Goal: Task Accomplishment & Management: Manage account settings

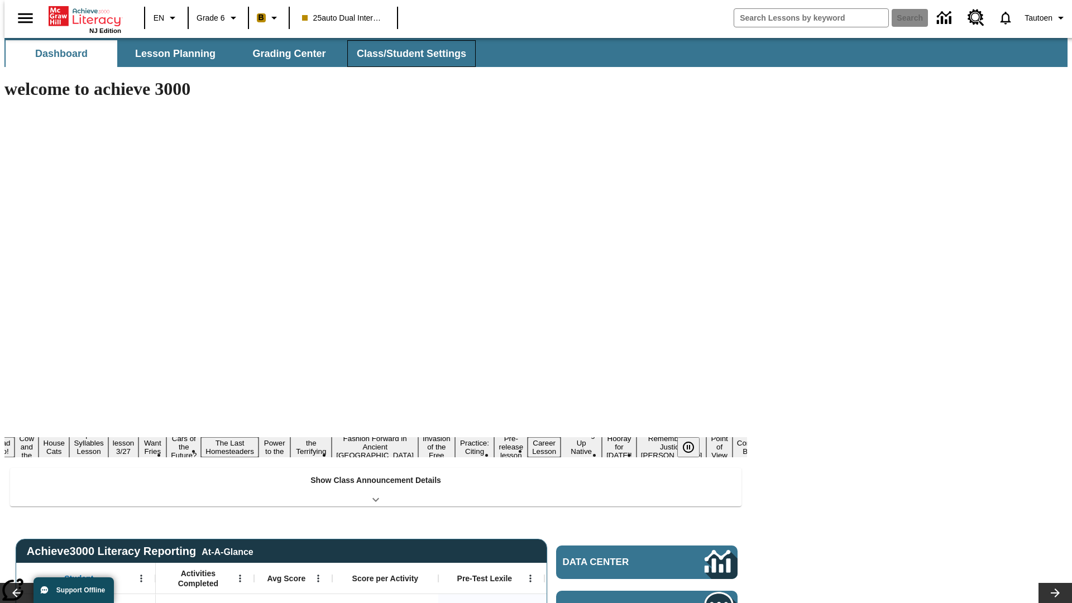
click at [405, 54] on button "Class/Student Settings" at bounding box center [411, 53] width 128 height 27
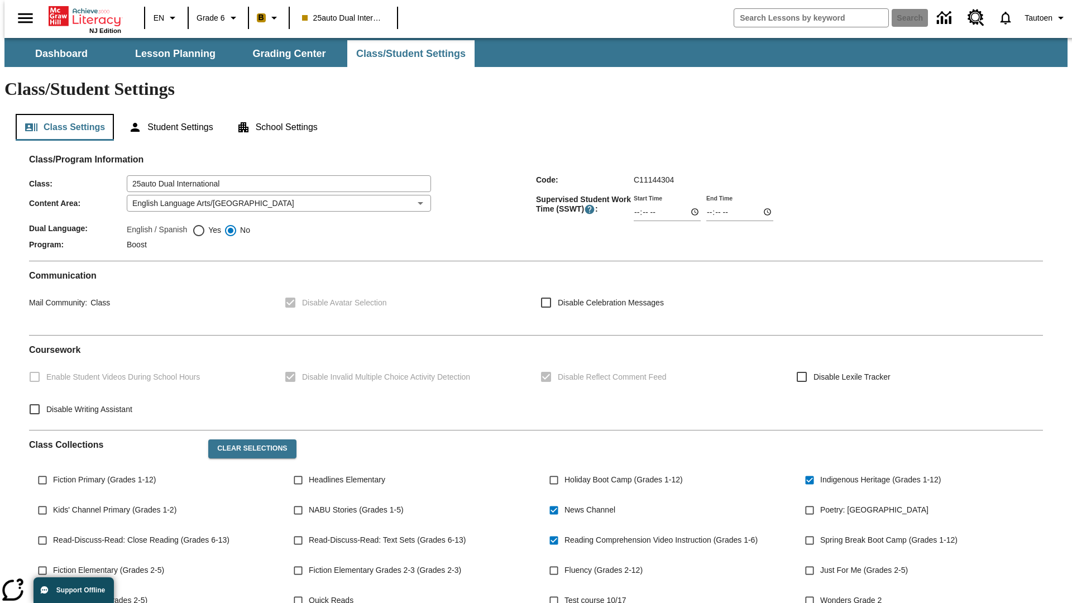
click at [60, 114] on button "Class Settings" at bounding box center [65, 127] width 98 height 27
click at [207, 224] on span "Yes" at bounding box center [213, 230] width 16 height 12
click at [205, 224] on input "Yes" at bounding box center [198, 230] width 13 height 13
radio input "true"
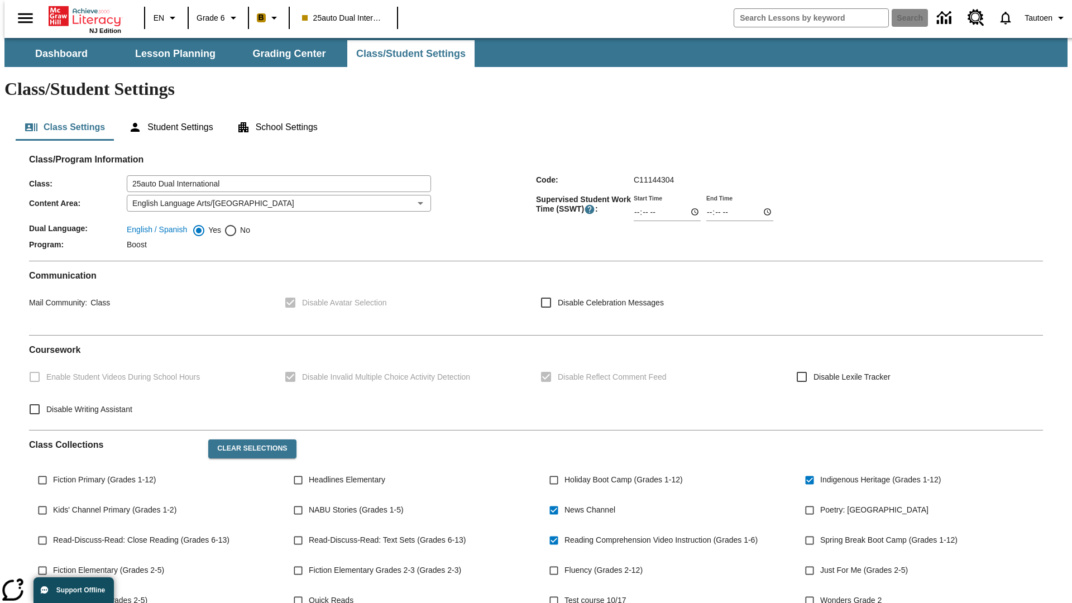
scroll to position [164, 0]
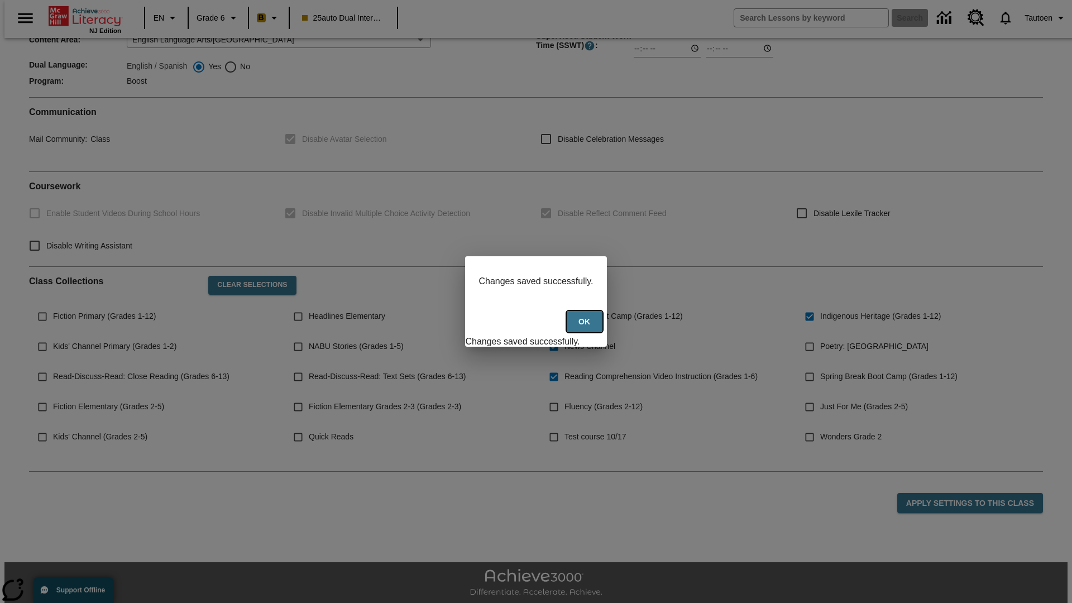
click at [586, 328] on button "Ok" at bounding box center [585, 322] width 36 height 22
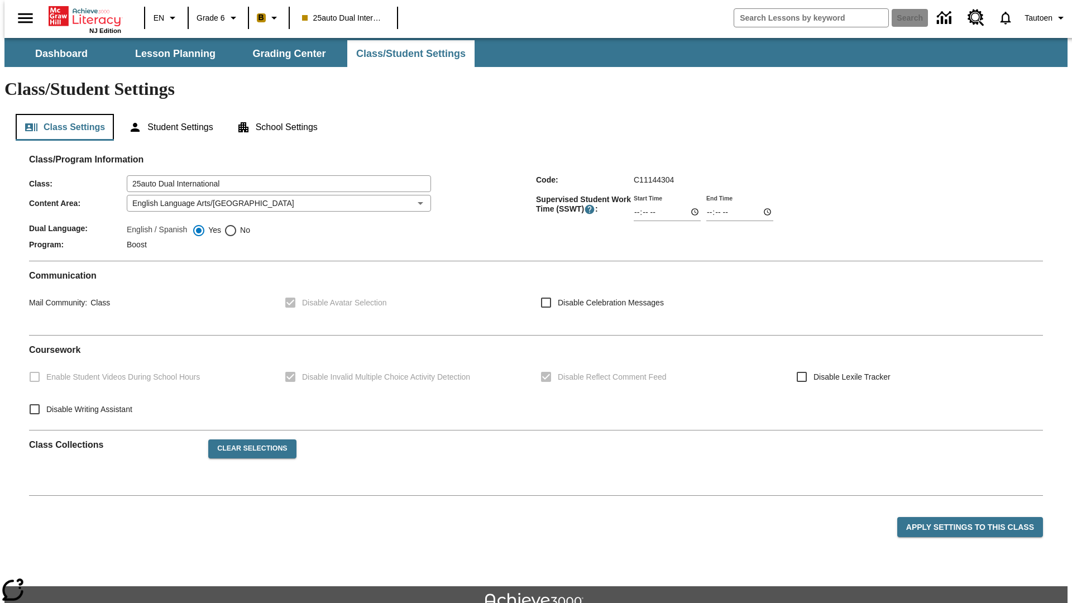
click at [60, 114] on button "Class Settings" at bounding box center [65, 127] width 98 height 27
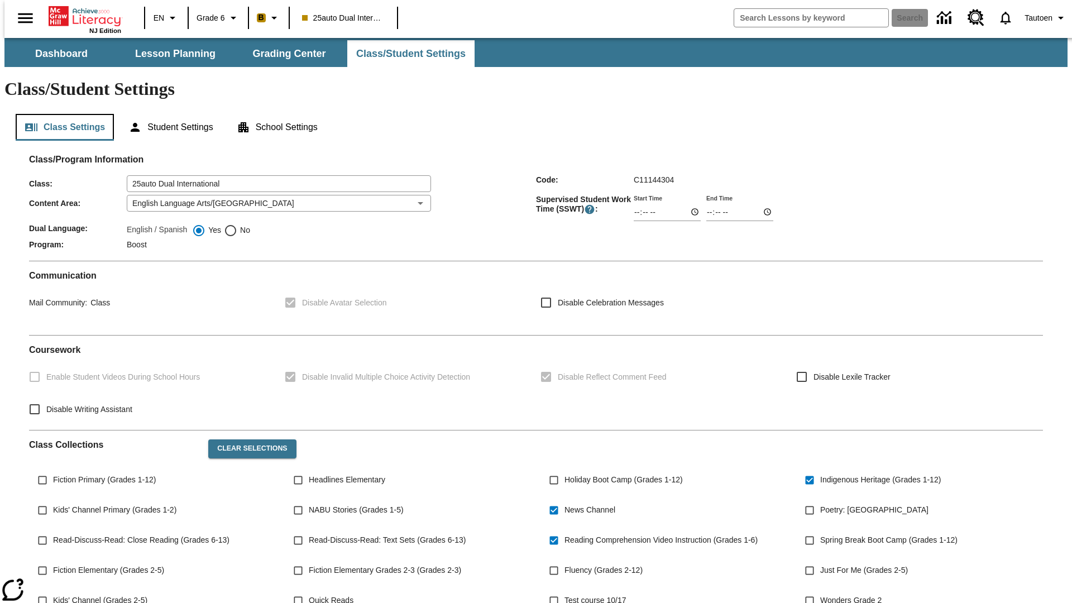
scroll to position [164, 0]
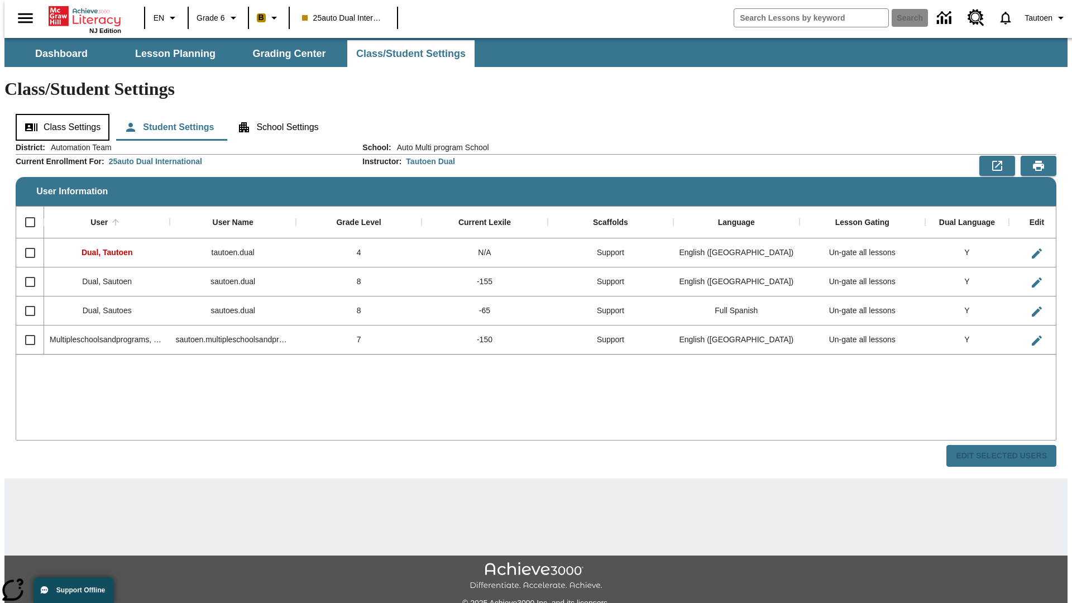
click at [59, 114] on button "Class Settings" at bounding box center [63, 127] width 94 height 27
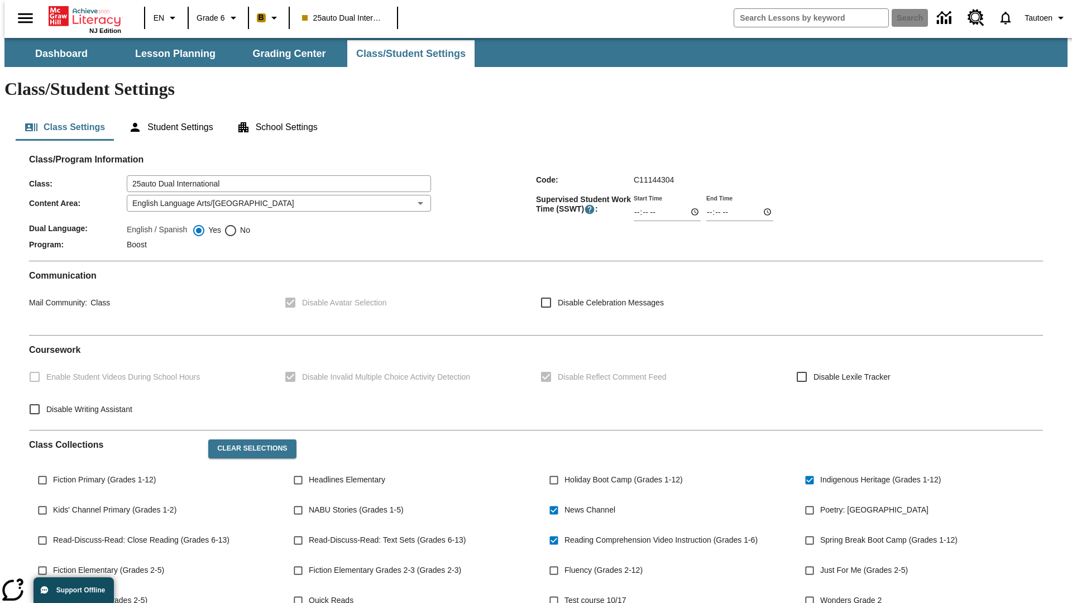
click at [237, 224] on span "No" at bounding box center [243, 230] width 13 height 12
click at [237, 224] on input "No" at bounding box center [230, 230] width 13 height 13
radio input "true"
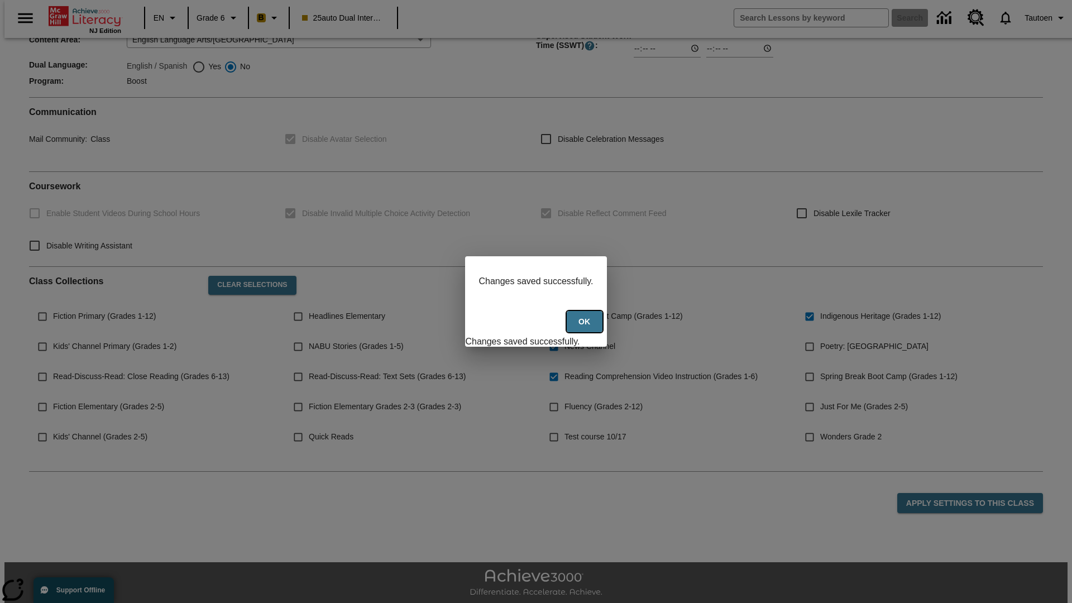
click at [586, 328] on button "Ok" at bounding box center [585, 322] width 36 height 22
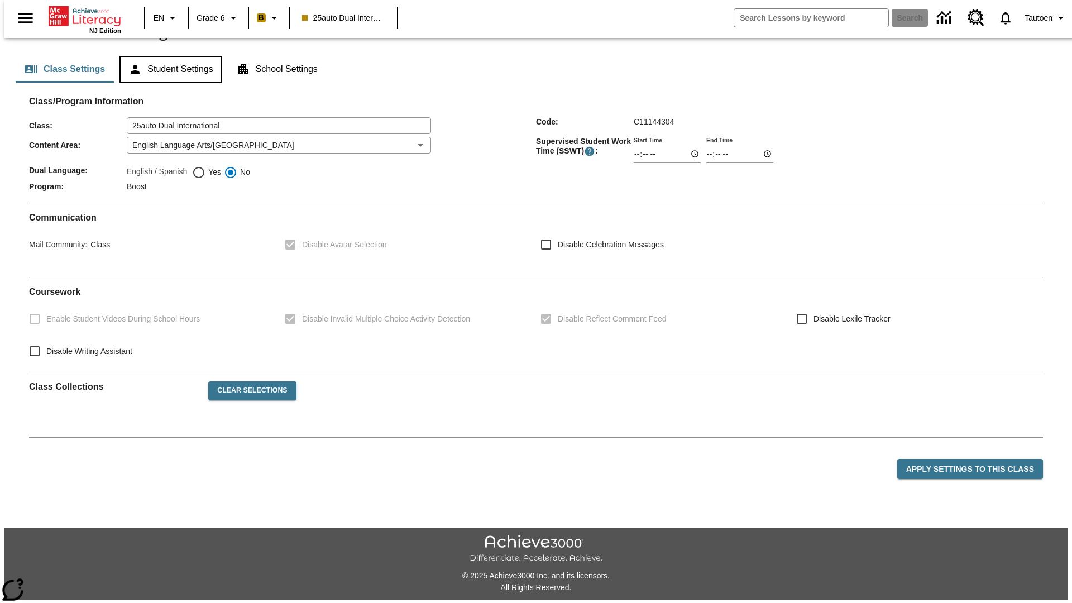
click at [168, 83] on button "Student Settings" at bounding box center [170, 69] width 102 height 27
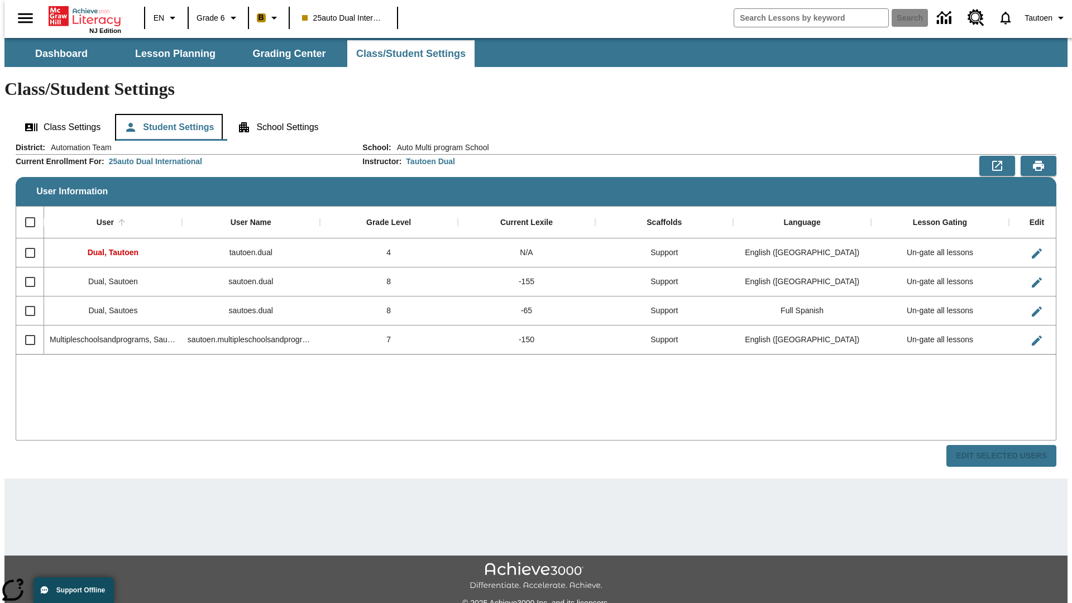
scroll to position [25, 0]
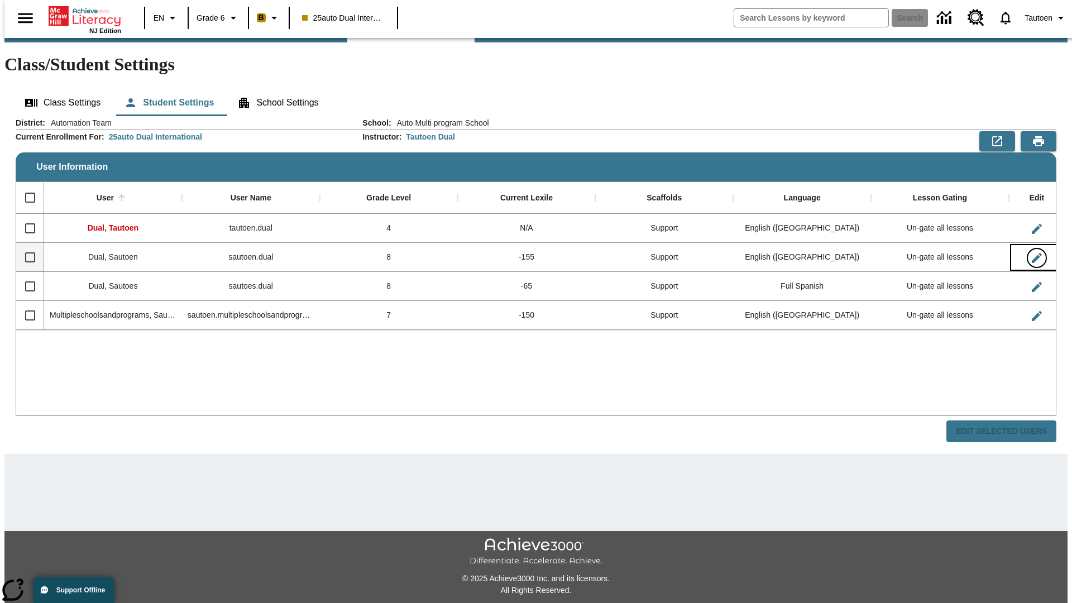
click at [1031, 253] on icon "Edit User" at bounding box center [1036, 258] width 10 height 10
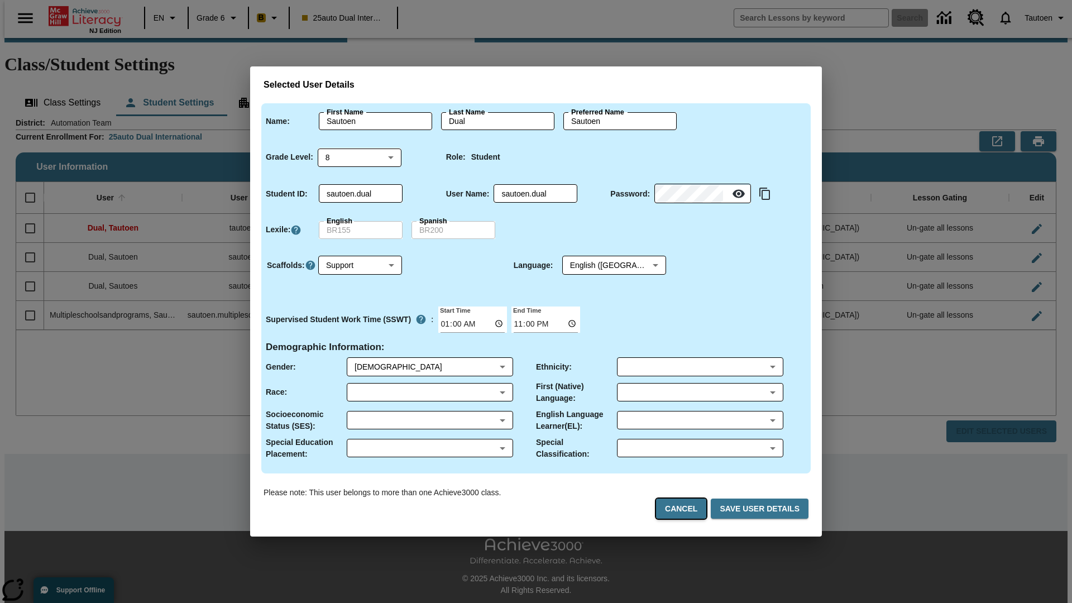
click at [685, 508] on button "Cancel" at bounding box center [681, 508] width 50 height 21
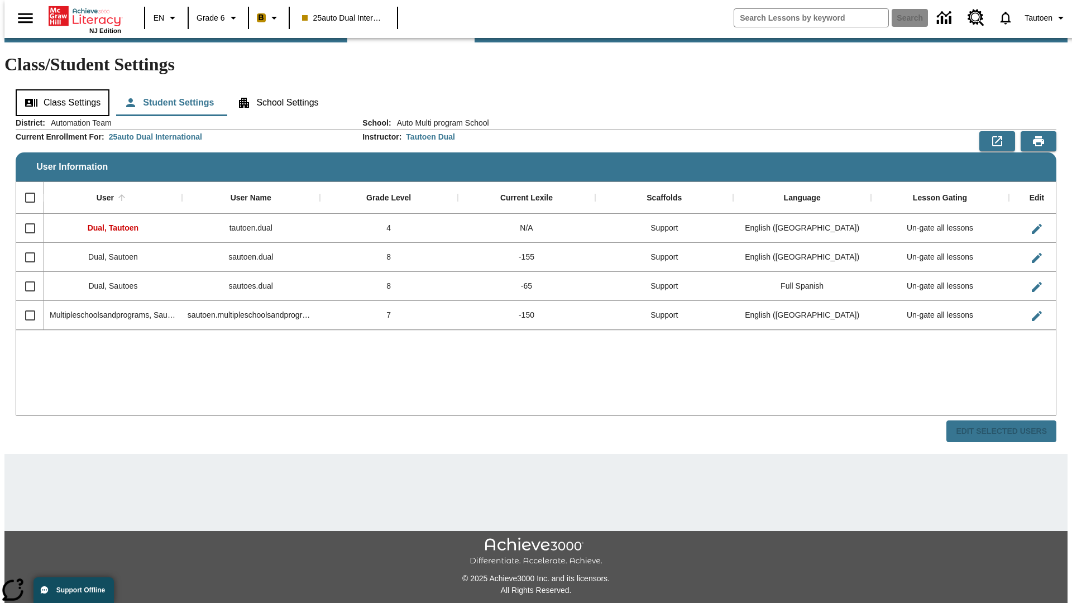
click at [59, 89] on button "Class Settings" at bounding box center [63, 102] width 94 height 27
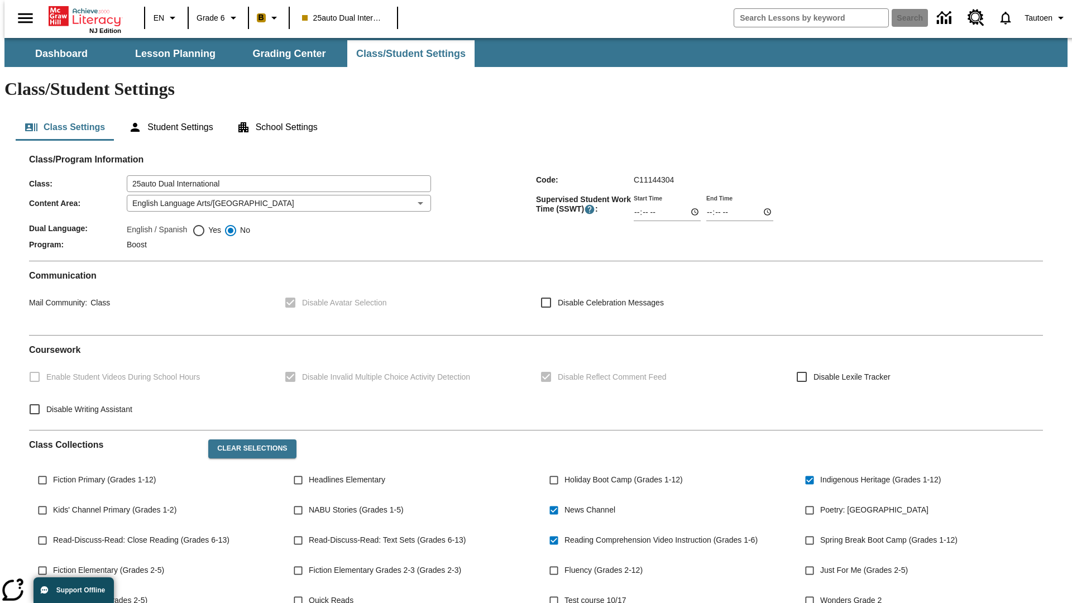
click at [207, 224] on span "Yes" at bounding box center [213, 230] width 16 height 12
click at [205, 224] on input "Yes" at bounding box center [198, 230] width 13 height 13
radio input "true"
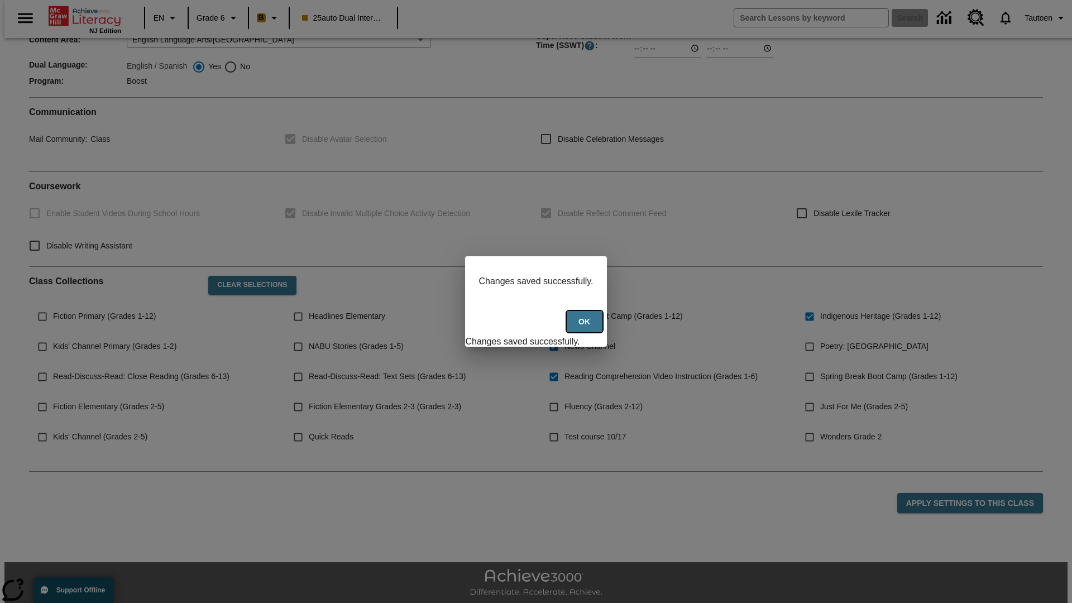
click at [586, 328] on button "Ok" at bounding box center [585, 322] width 36 height 22
